Goal: Information Seeking & Learning: Find specific fact

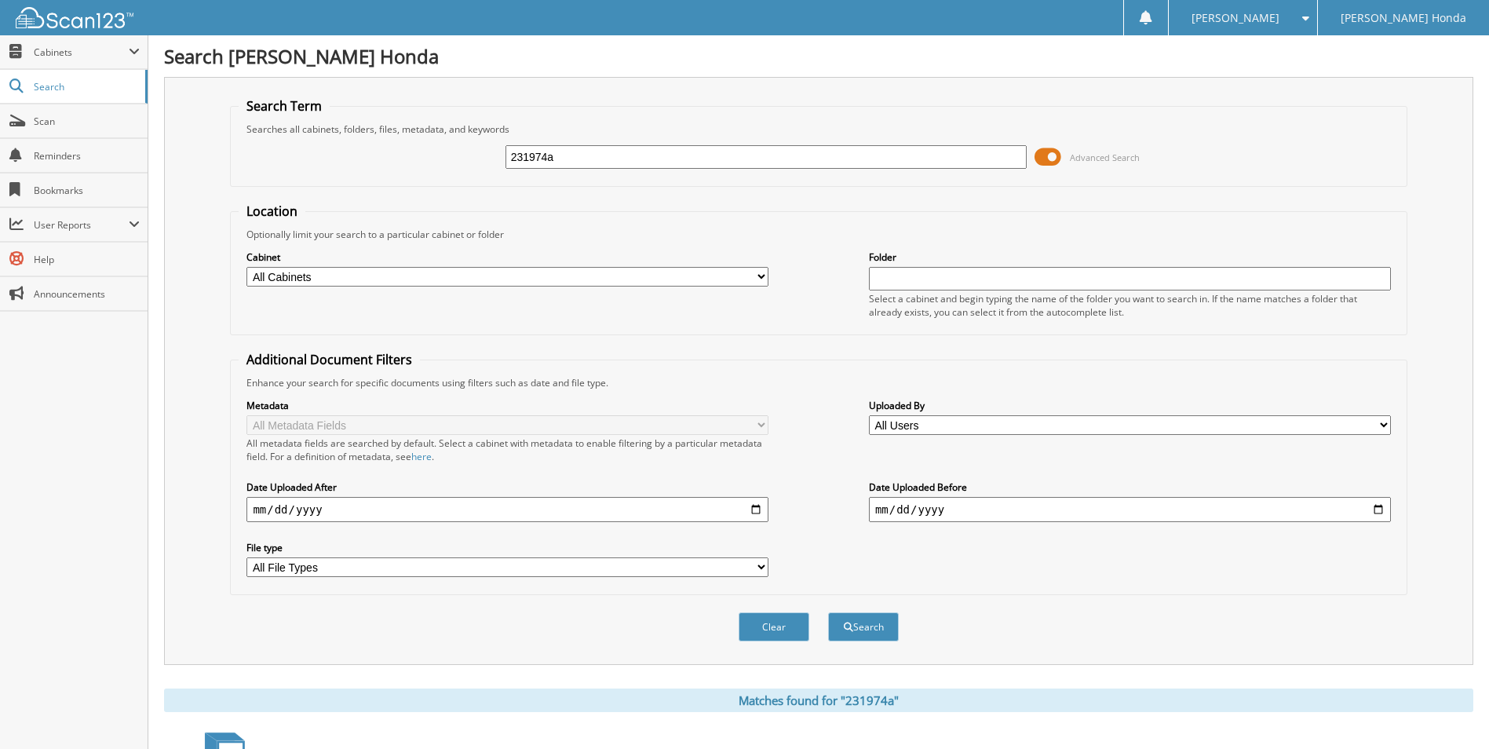
click at [633, 155] on input "231974a" at bounding box center [766, 157] width 522 height 24
type input "2"
type input "498918w"
click at [828, 612] on button "Search" at bounding box center [863, 626] width 71 height 29
click at [1049, 163] on span at bounding box center [1047, 157] width 27 height 24
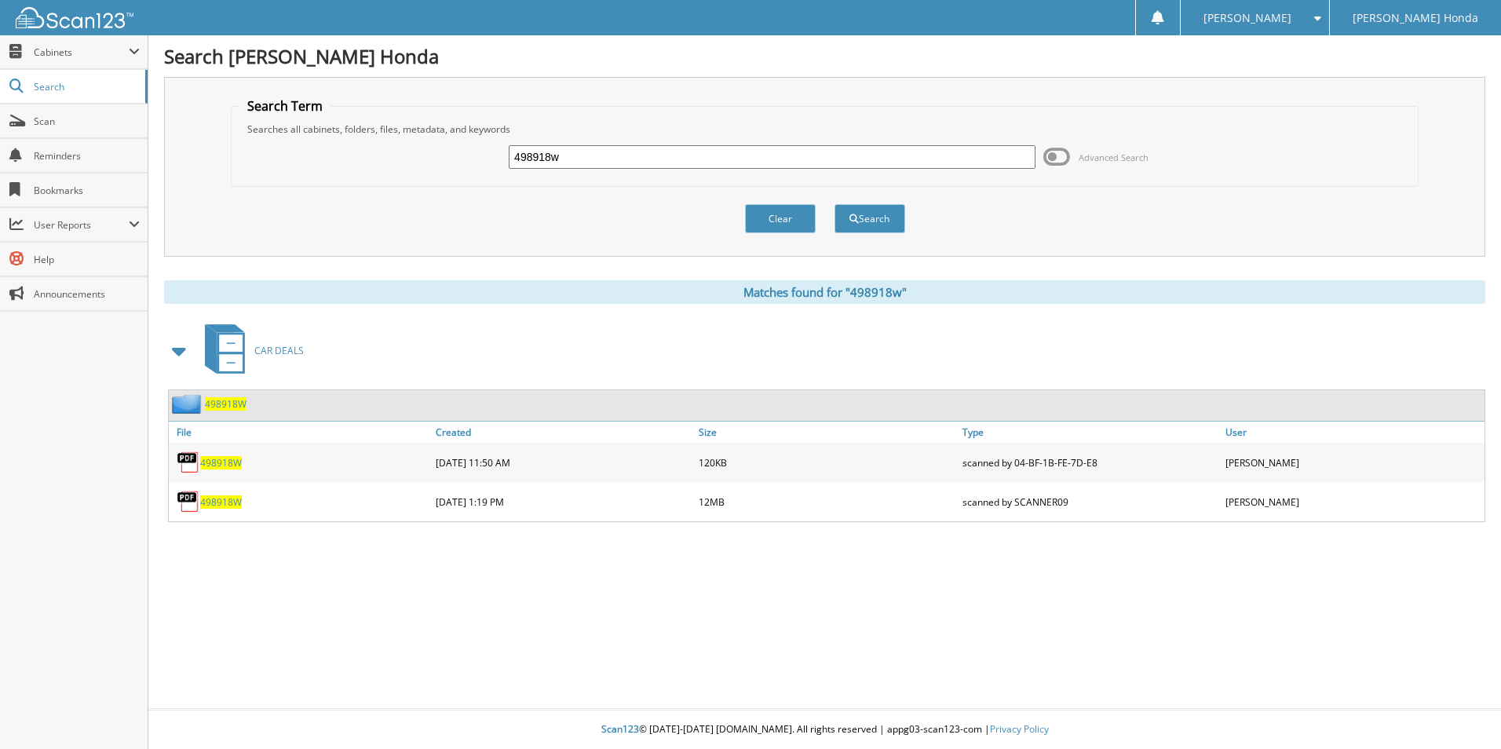
click at [238, 467] on span "498918W" at bounding box center [221, 462] width 42 height 13
click at [213, 507] on span "498918W" at bounding box center [221, 501] width 42 height 13
drag, startPoint x: 633, startPoint y: 163, endPoint x: 438, endPoint y: 162, distance: 194.7
click at [438, 162] on div "498918w Advanced Search" at bounding box center [824, 157] width 1170 height 42
type input "498948w"
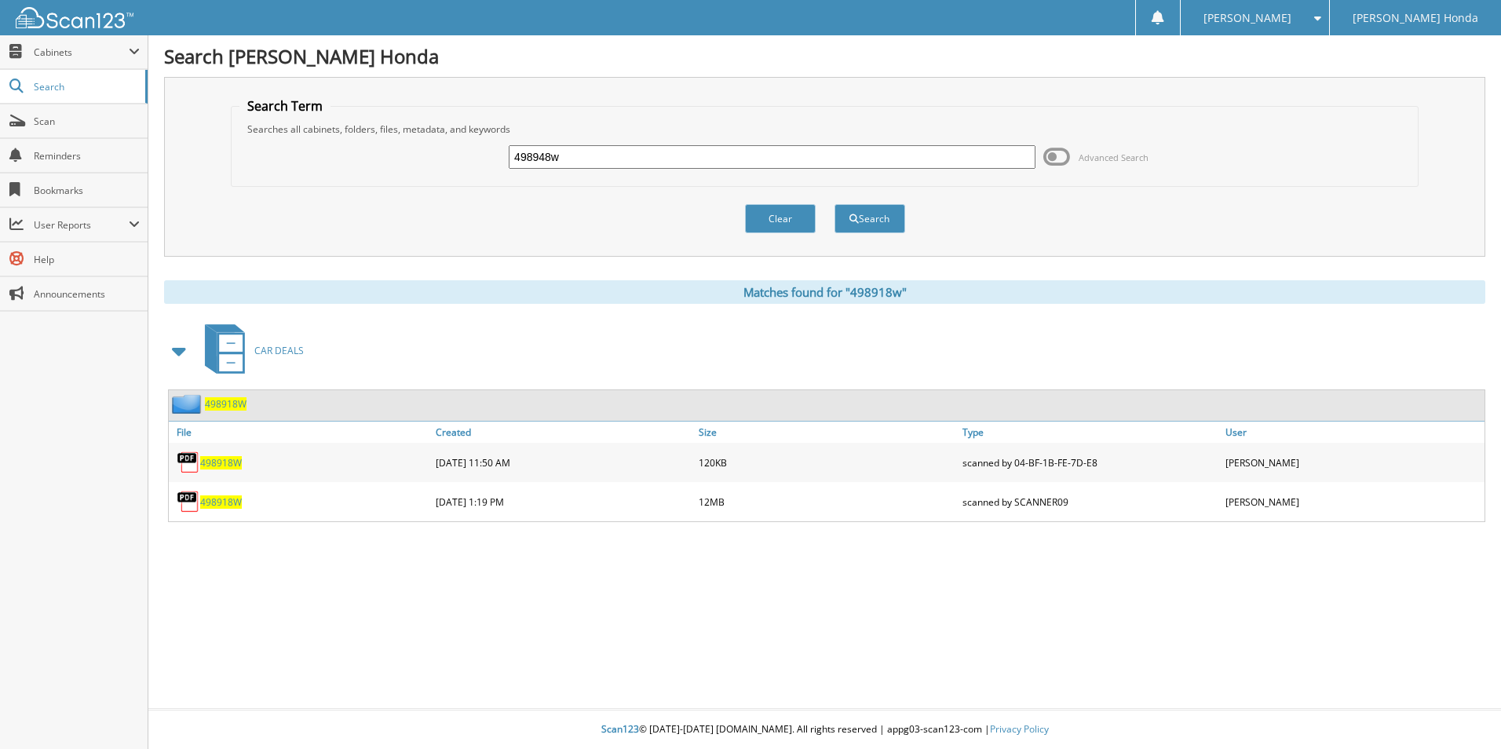
click at [834, 204] on button "Search" at bounding box center [869, 218] width 71 height 29
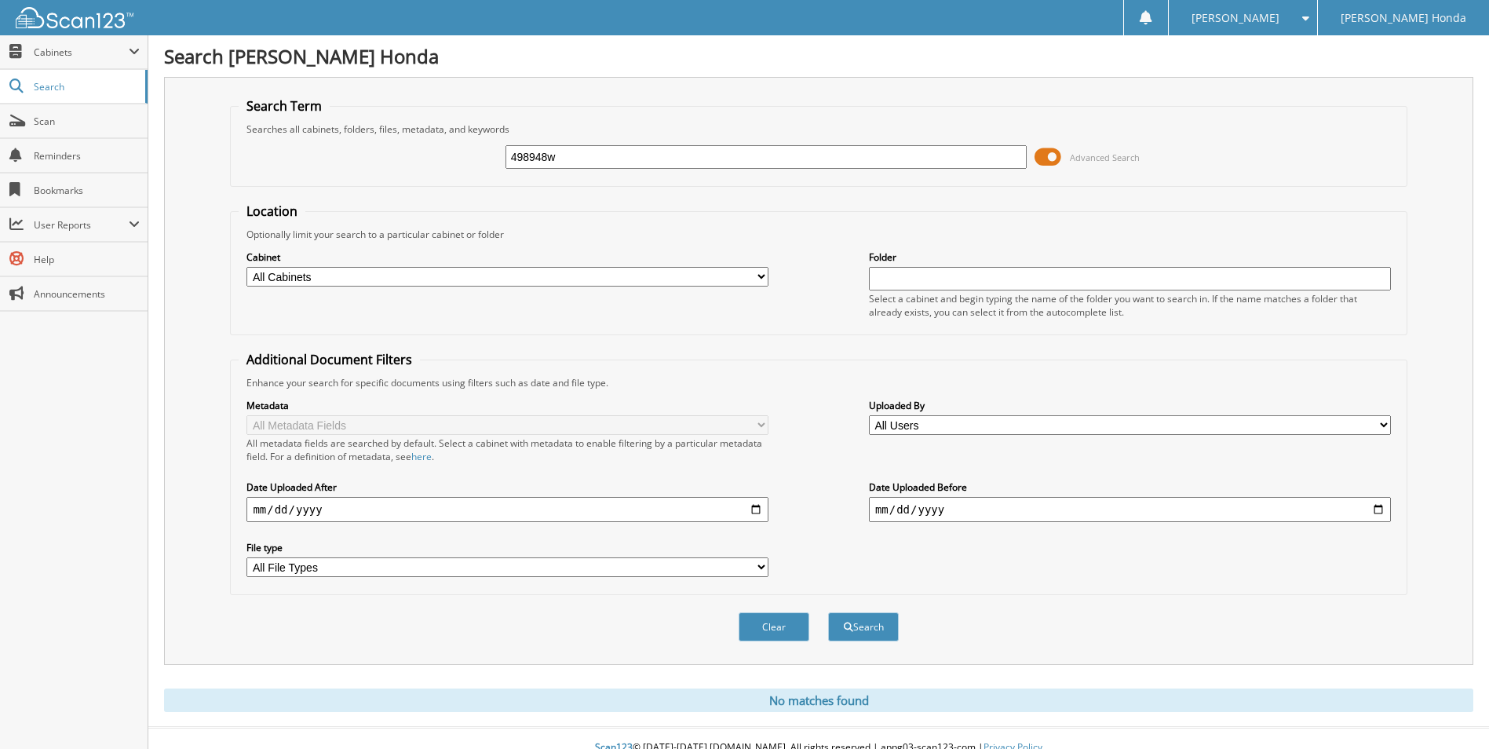
click at [1045, 159] on span at bounding box center [1047, 157] width 27 height 24
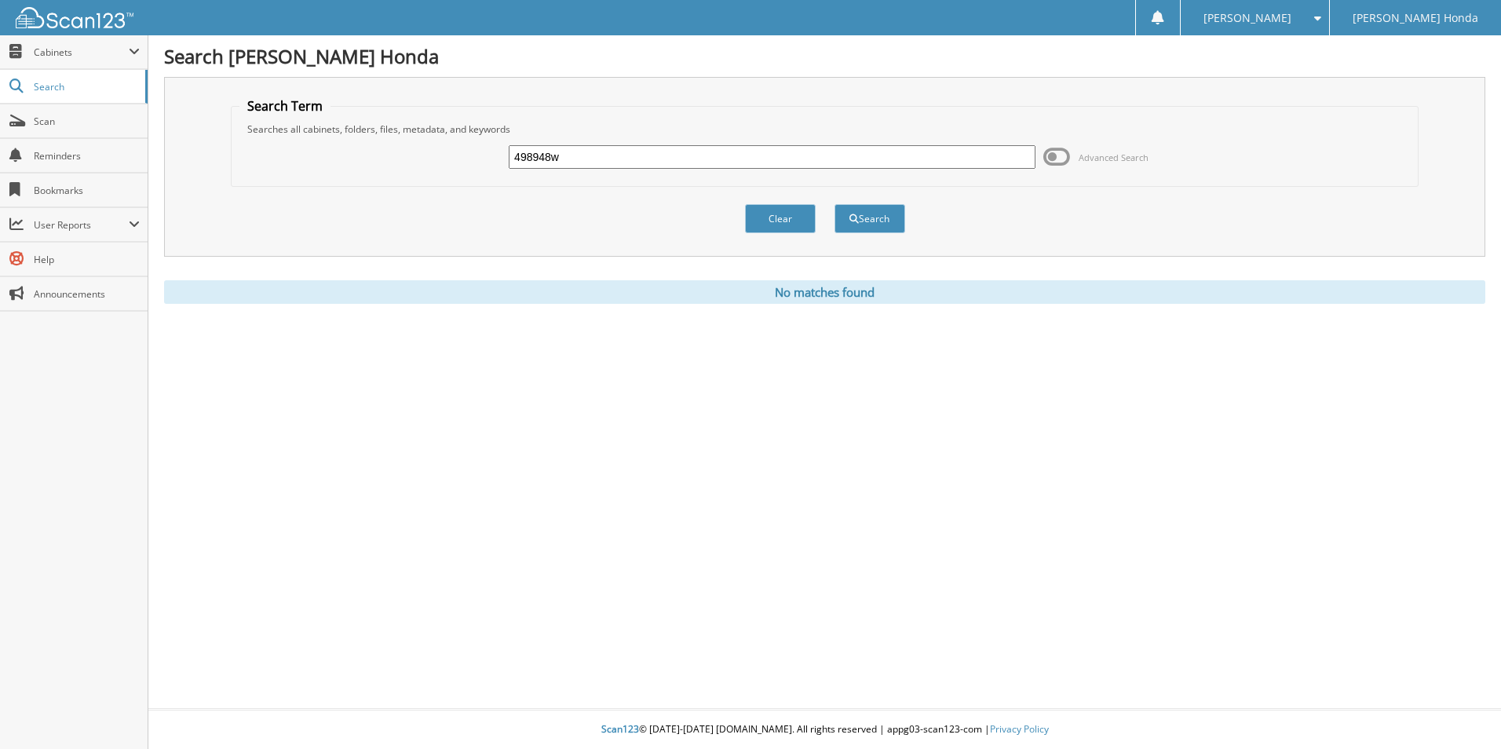
click at [606, 151] on input "498948w" at bounding box center [772, 157] width 527 height 24
type input "498948"
click at [834, 204] on button "Search" at bounding box center [869, 218] width 71 height 29
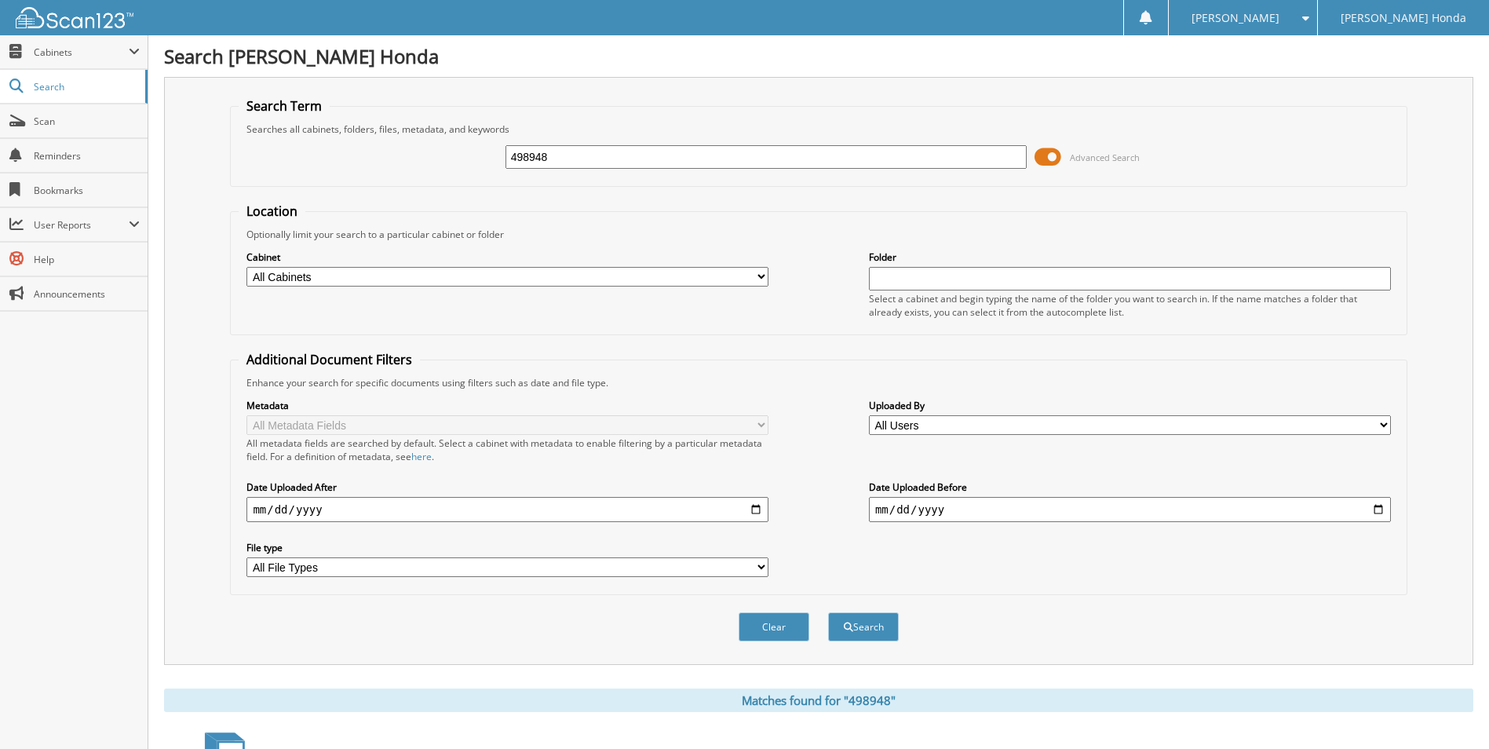
click at [590, 162] on input "498948" at bounding box center [766, 157] width 522 height 24
type input "4"
type input "498918w"
click at [828, 612] on button "Search" at bounding box center [863, 626] width 71 height 29
click at [1046, 162] on span at bounding box center [1047, 157] width 27 height 24
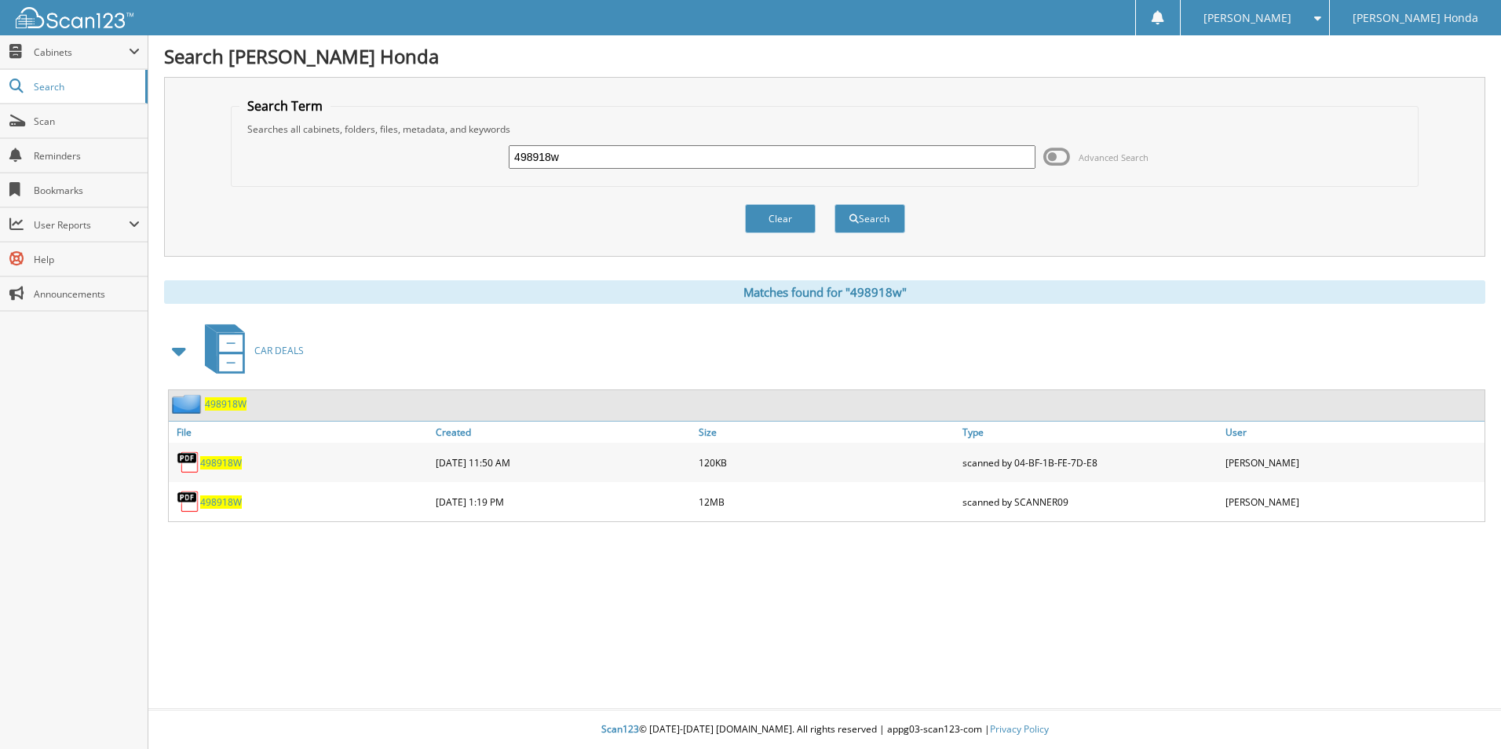
click at [221, 458] on span "498918W" at bounding box center [221, 462] width 42 height 13
click at [240, 502] on span "498918W" at bounding box center [221, 501] width 42 height 13
